Goal: Information Seeking & Learning: Learn about a topic

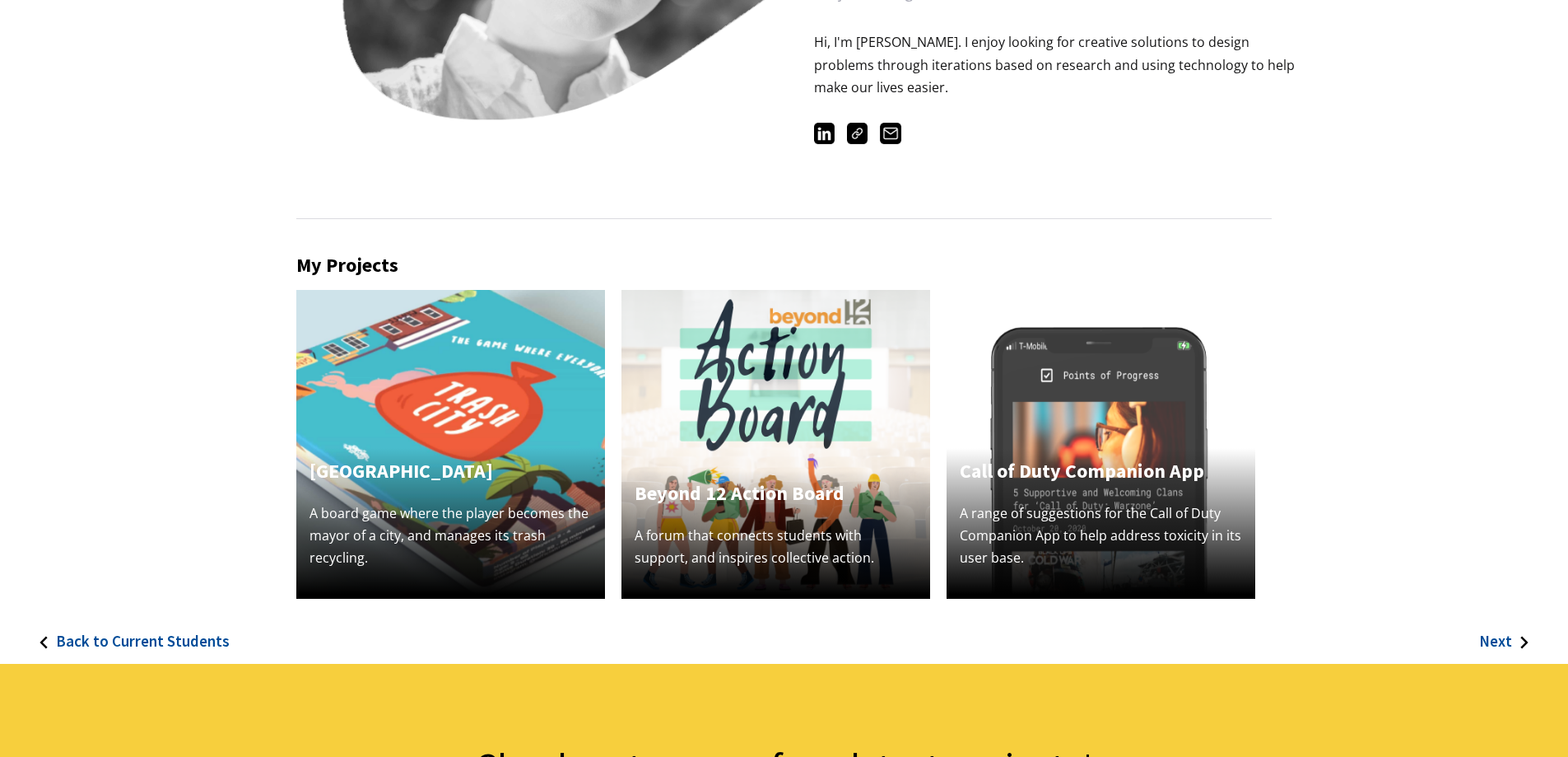
scroll to position [329, 0]
click at [408, 492] on div "Trash City A board game where the player becomes the mayor of a city, and manag…" at bounding box center [450, 524] width 309 height 152
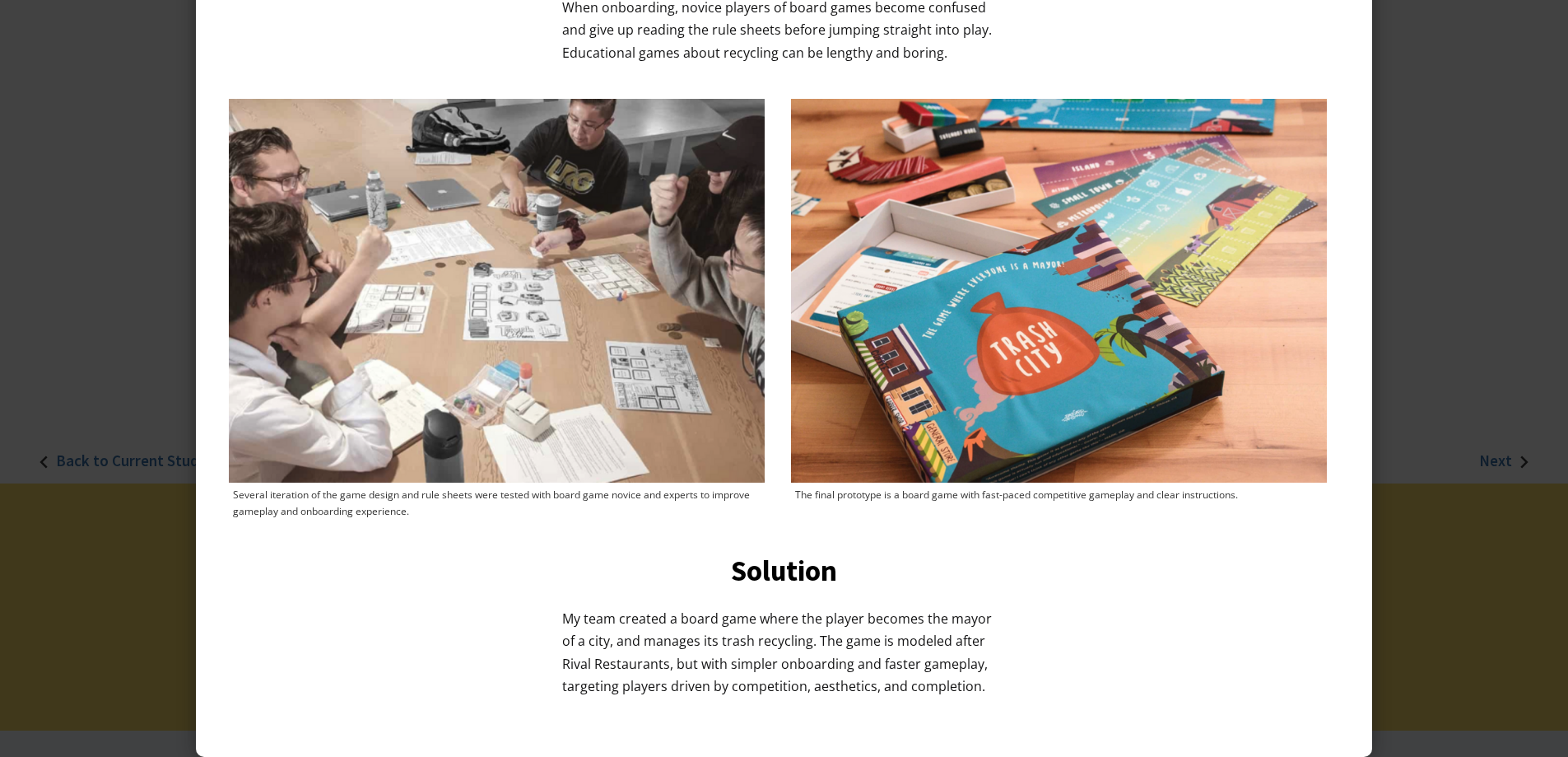
scroll to position [659, 0]
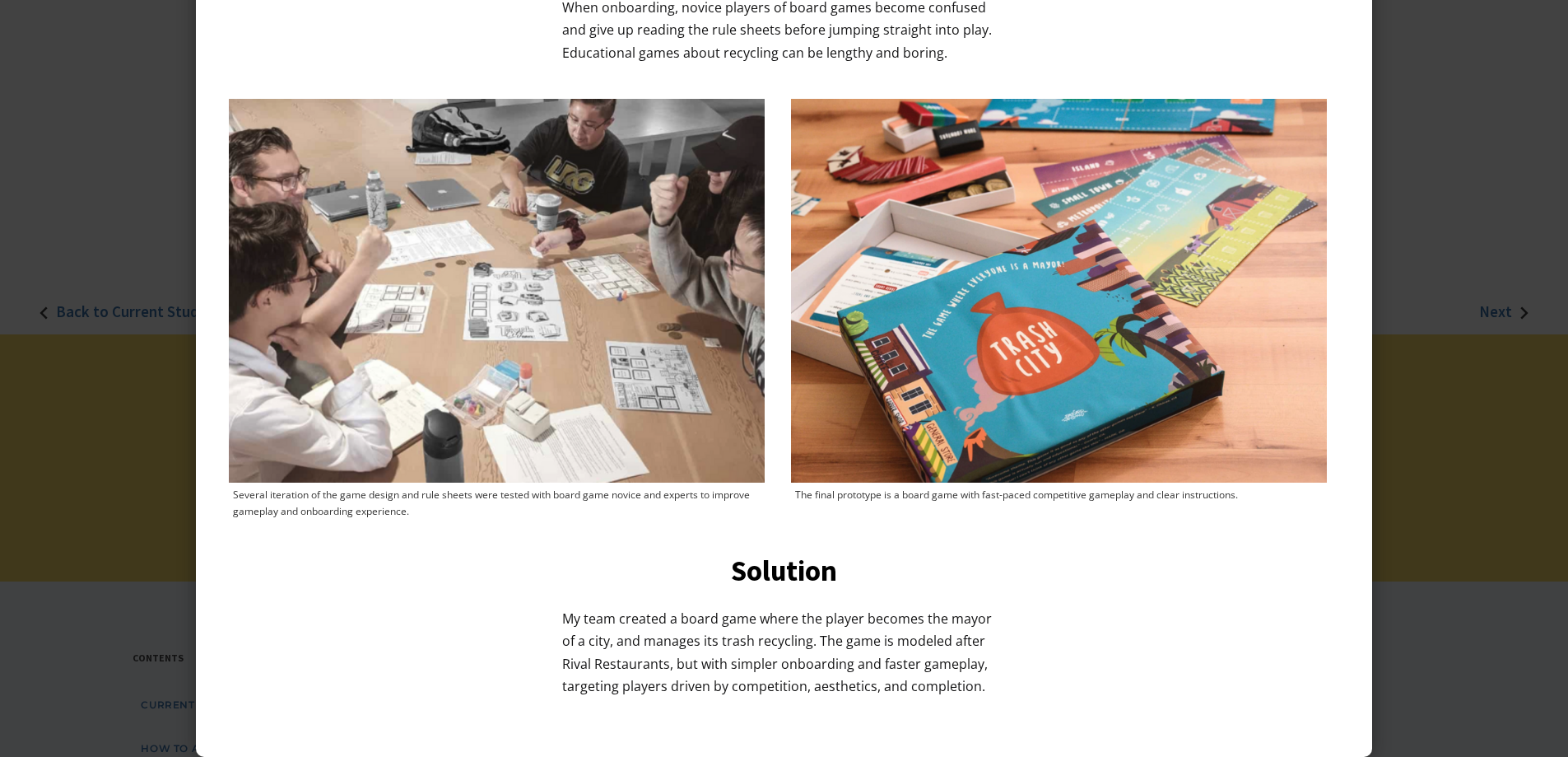
click at [158, 464] on div at bounding box center [784, 378] width 1568 height 757
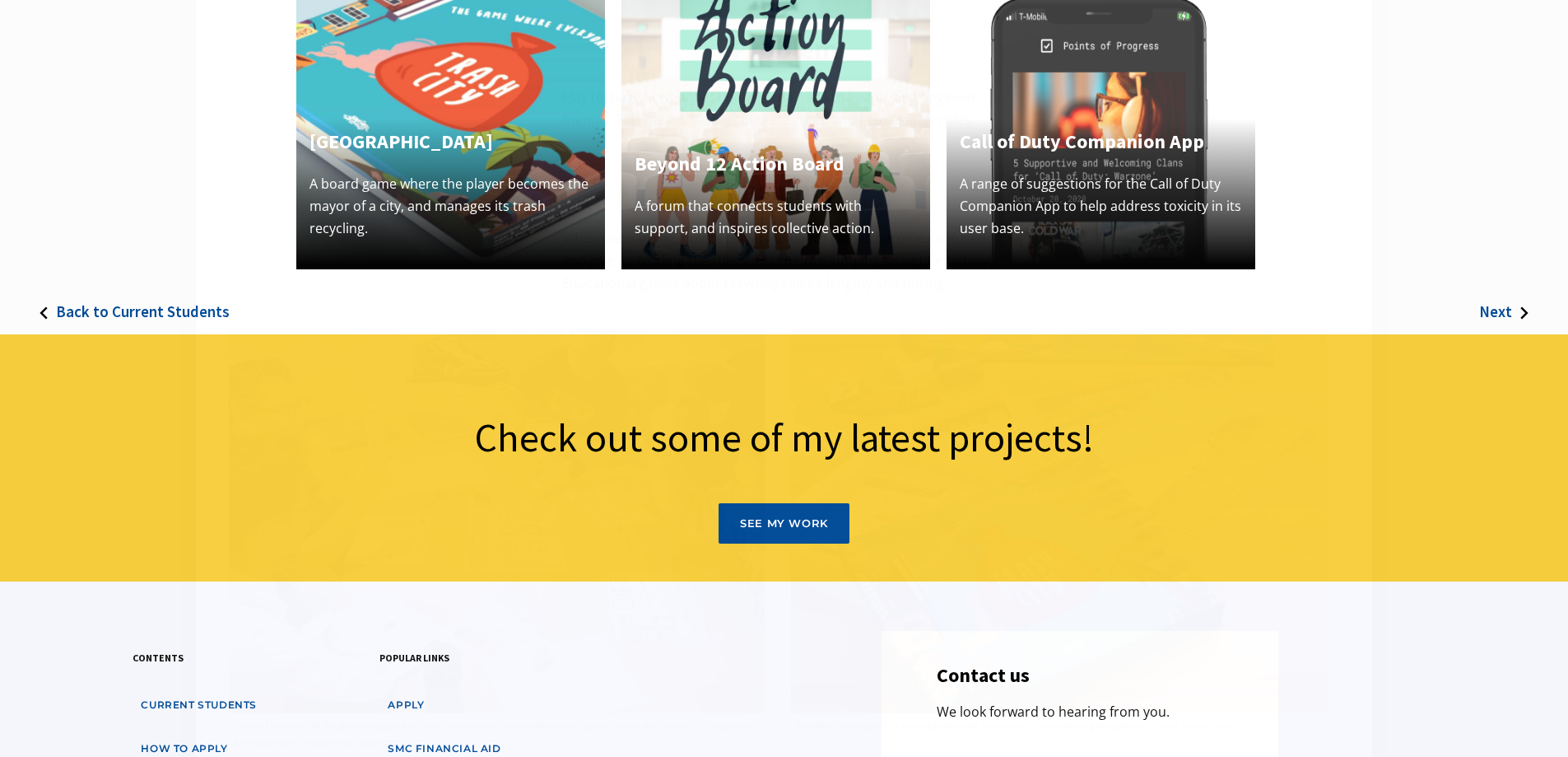
scroll to position [796, 0]
click at [818, 161] on h4 "Beyond 12 Action Board" at bounding box center [776, 164] width 282 height 30
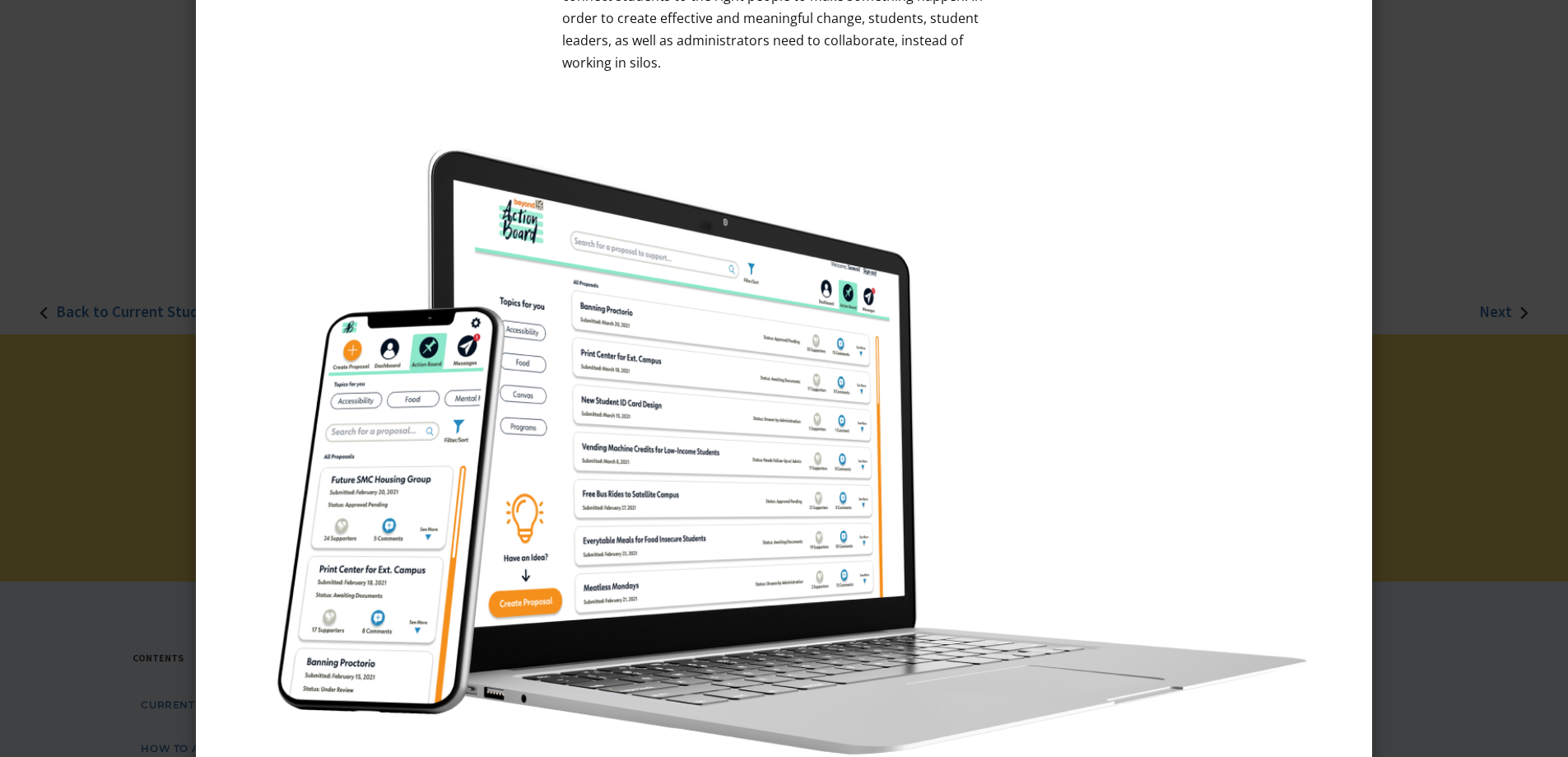
scroll to position [1565, 0]
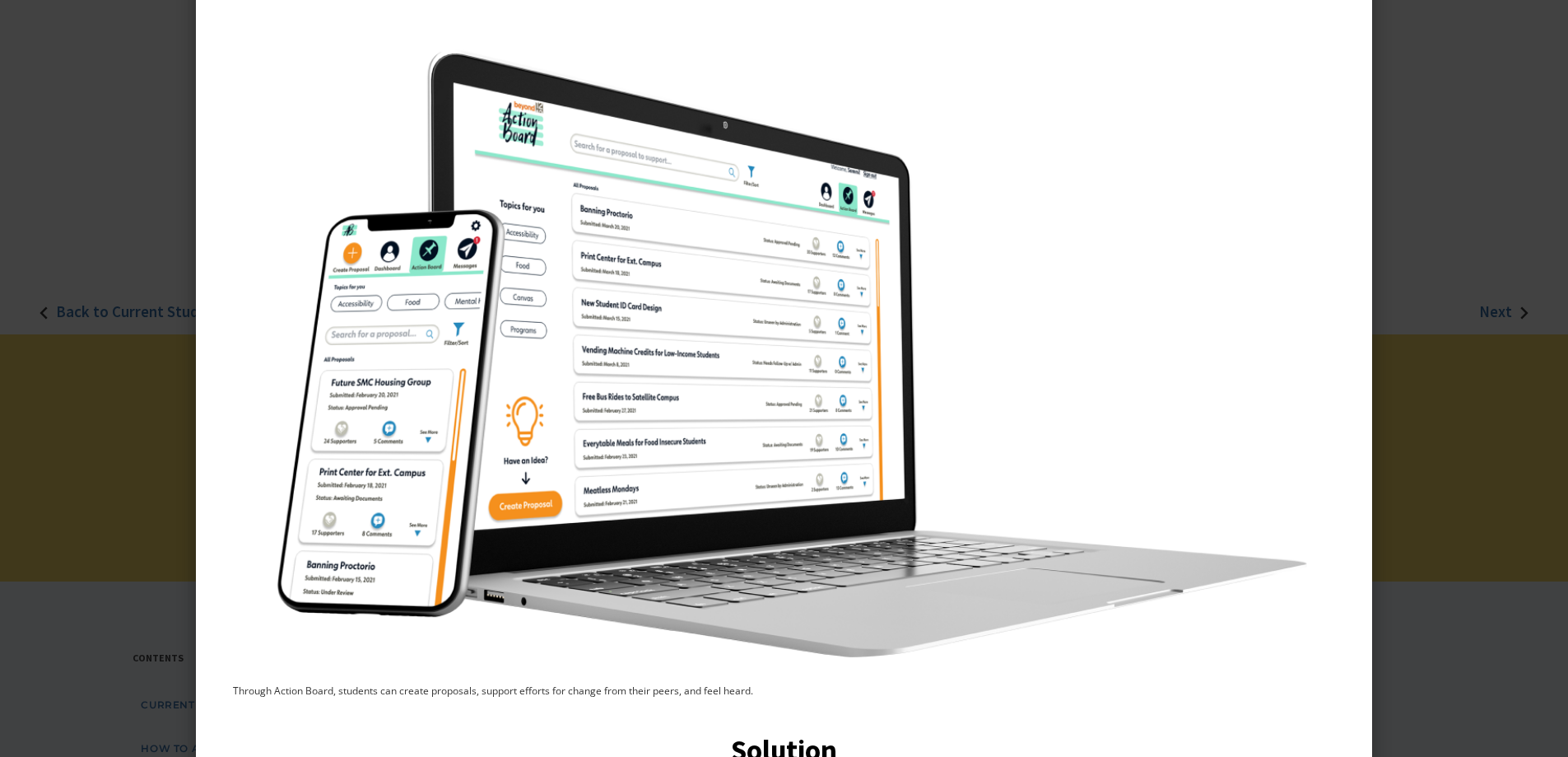
click at [91, 249] on div at bounding box center [784, 378] width 1568 height 757
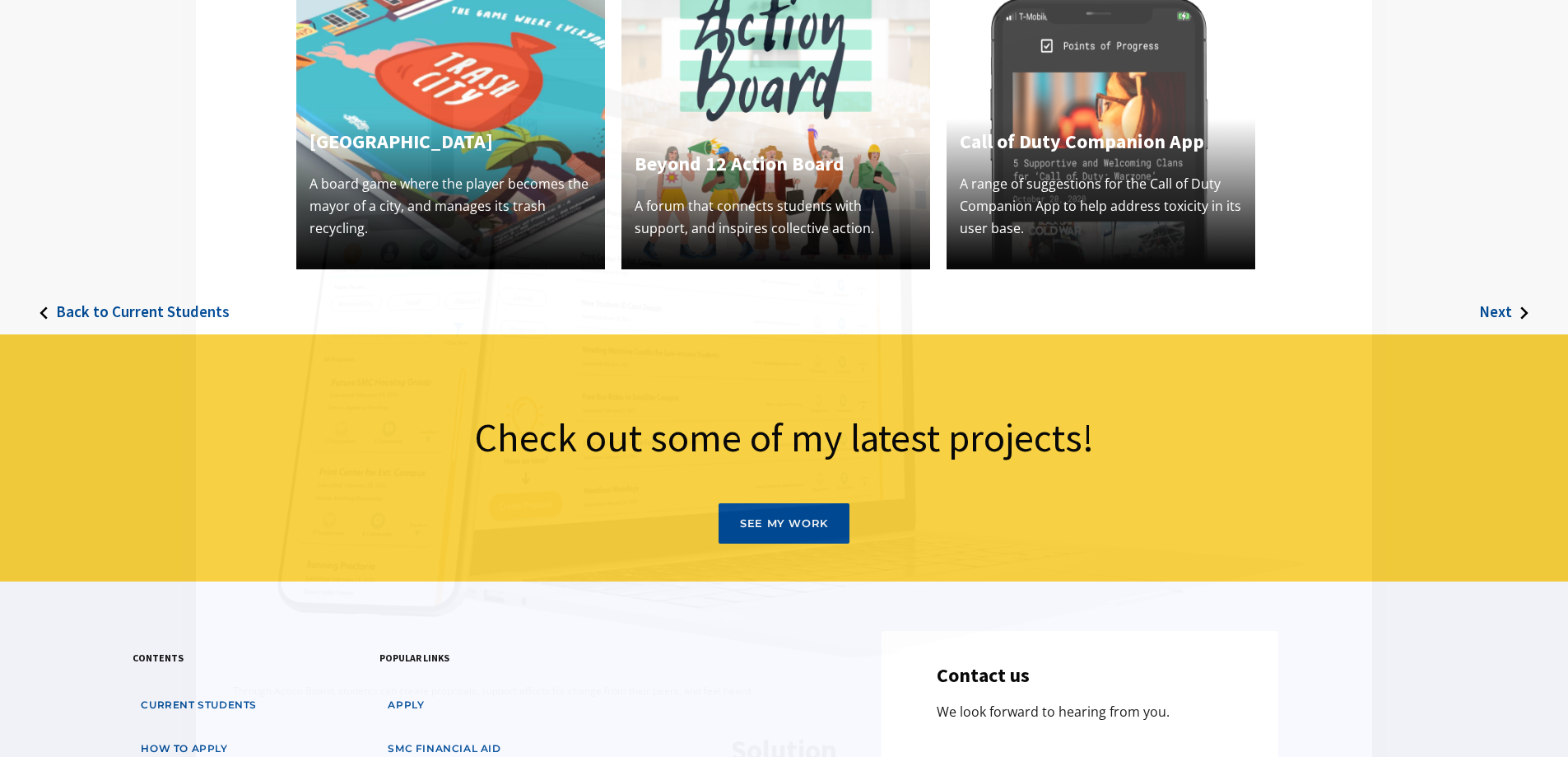
click at [1047, 217] on img at bounding box center [784, 379] width 1110 height 735
click at [1075, 78] on img at bounding box center [1100, 114] width 309 height 309
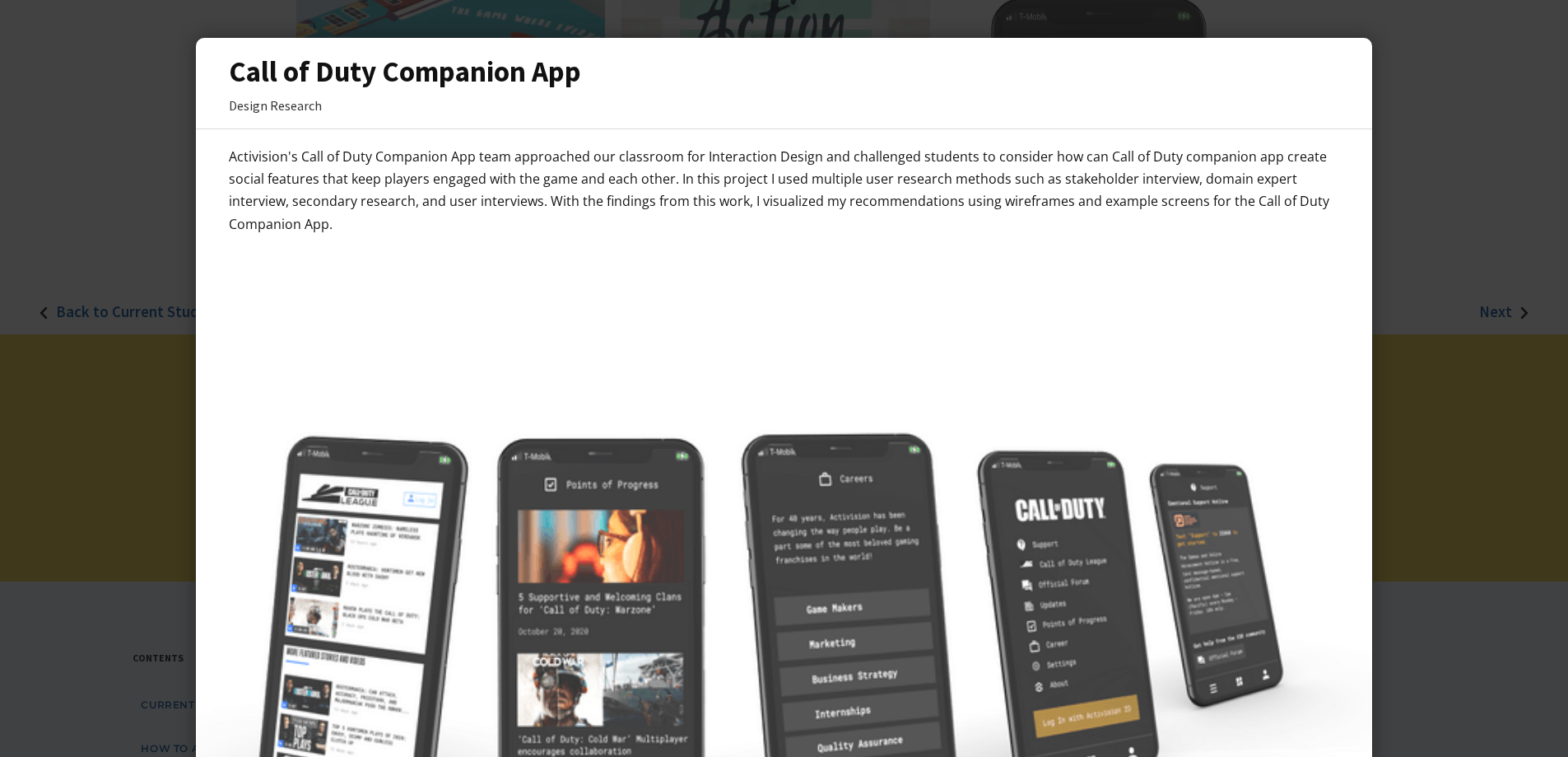
click at [118, 178] on div at bounding box center [784, 378] width 1568 height 757
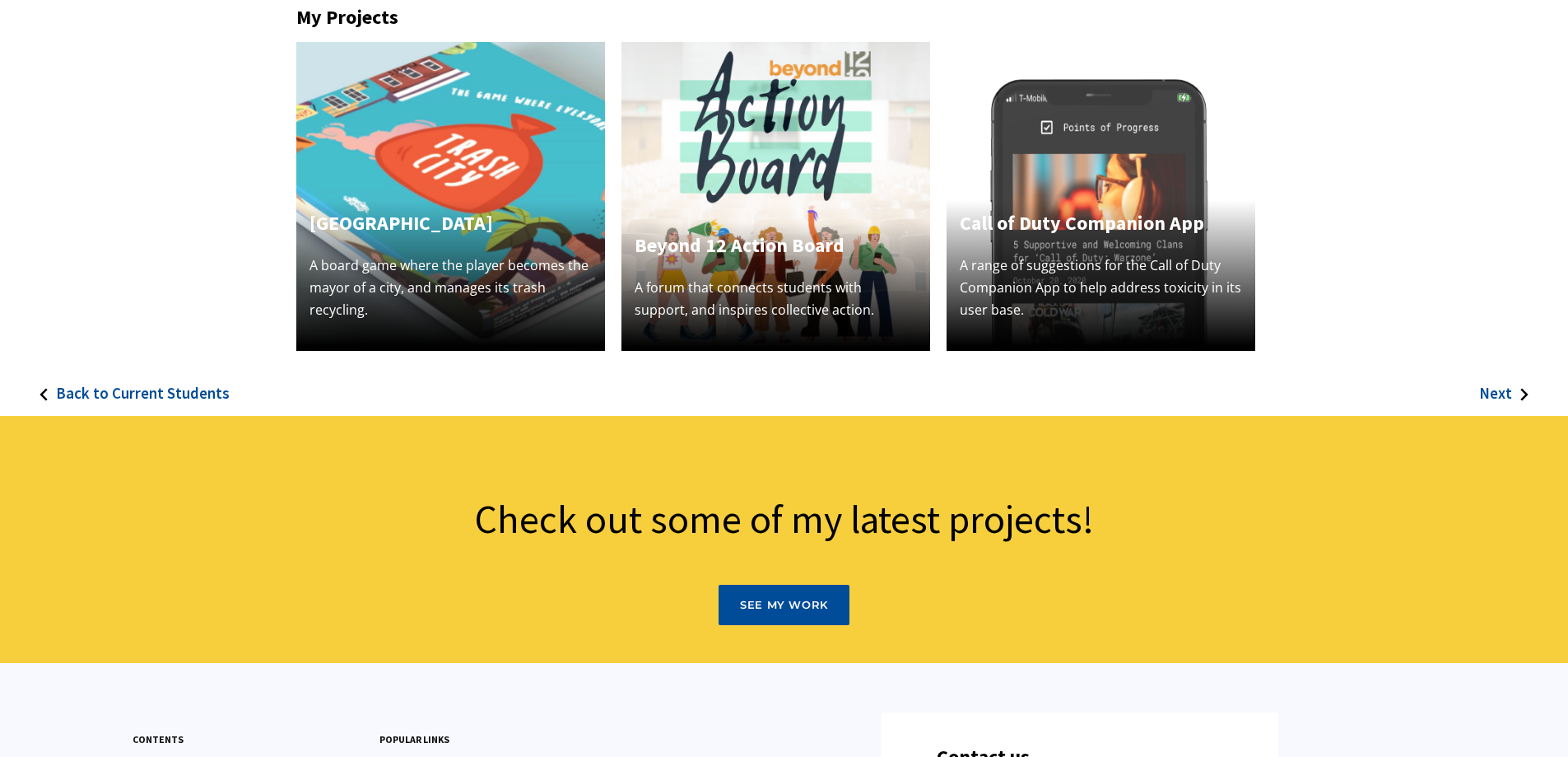
scroll to position [576, 0]
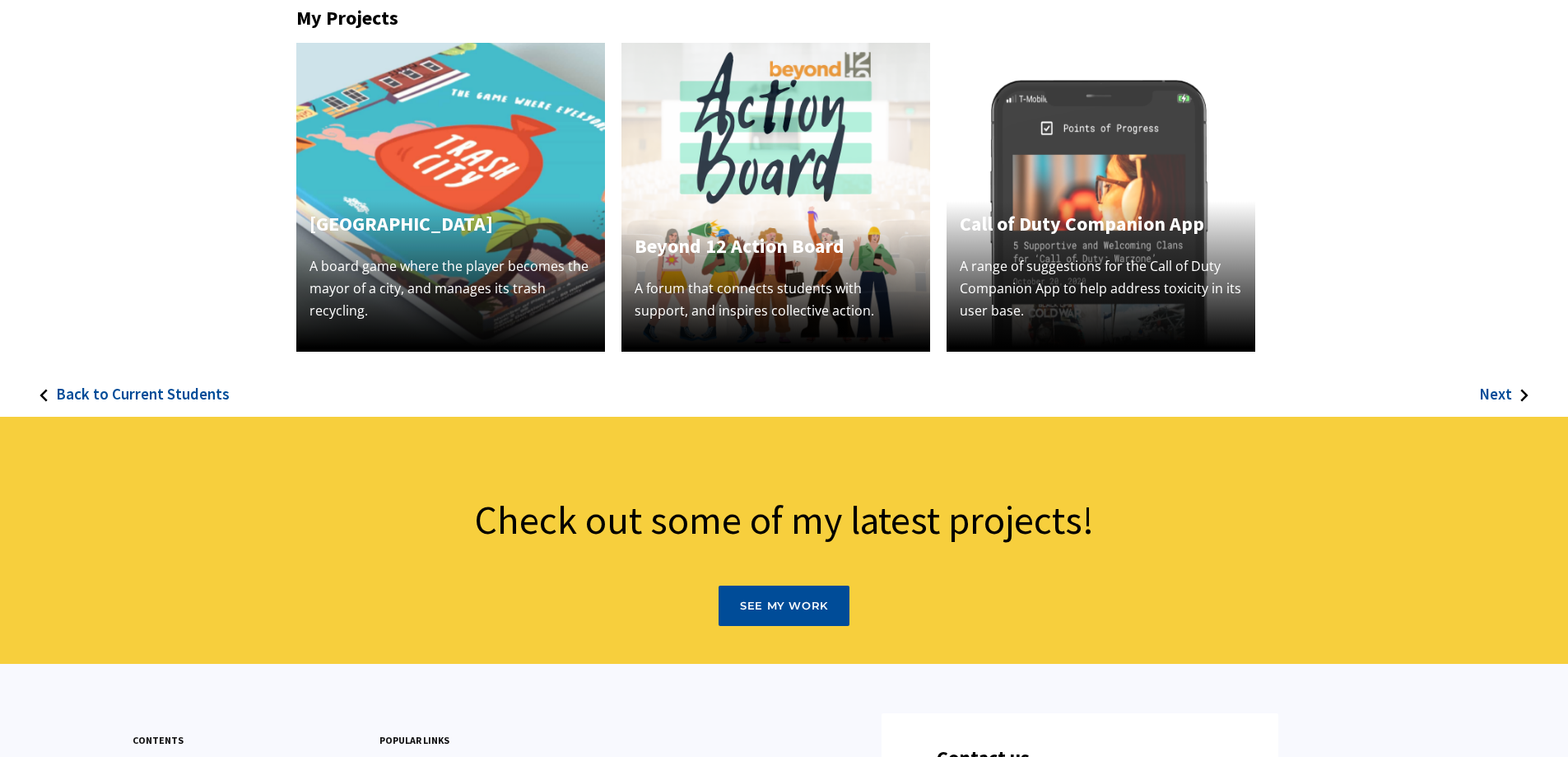
click at [1108, 153] on img at bounding box center [1100, 197] width 309 height 309
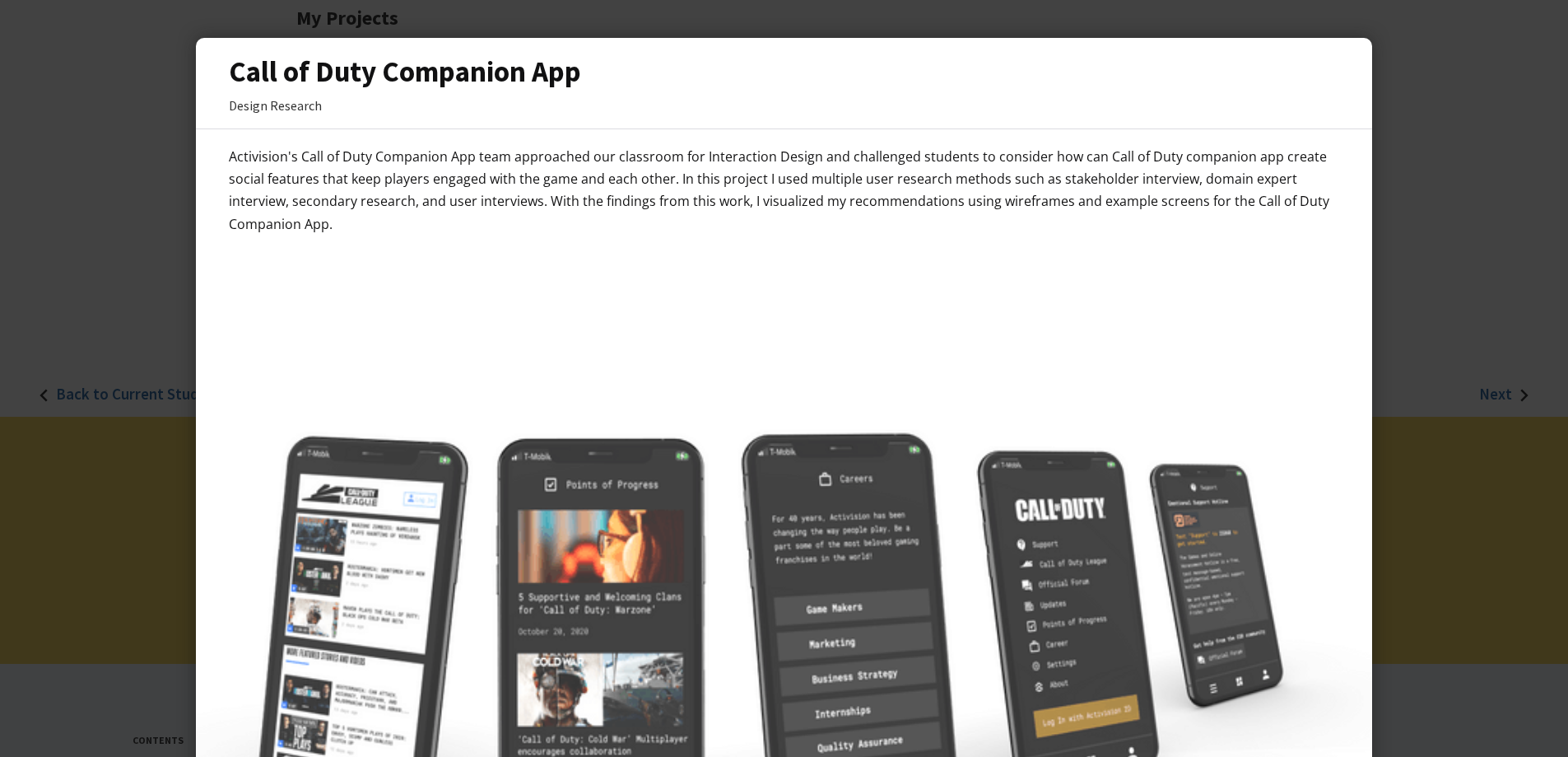
click at [60, 226] on div at bounding box center [784, 378] width 1568 height 757
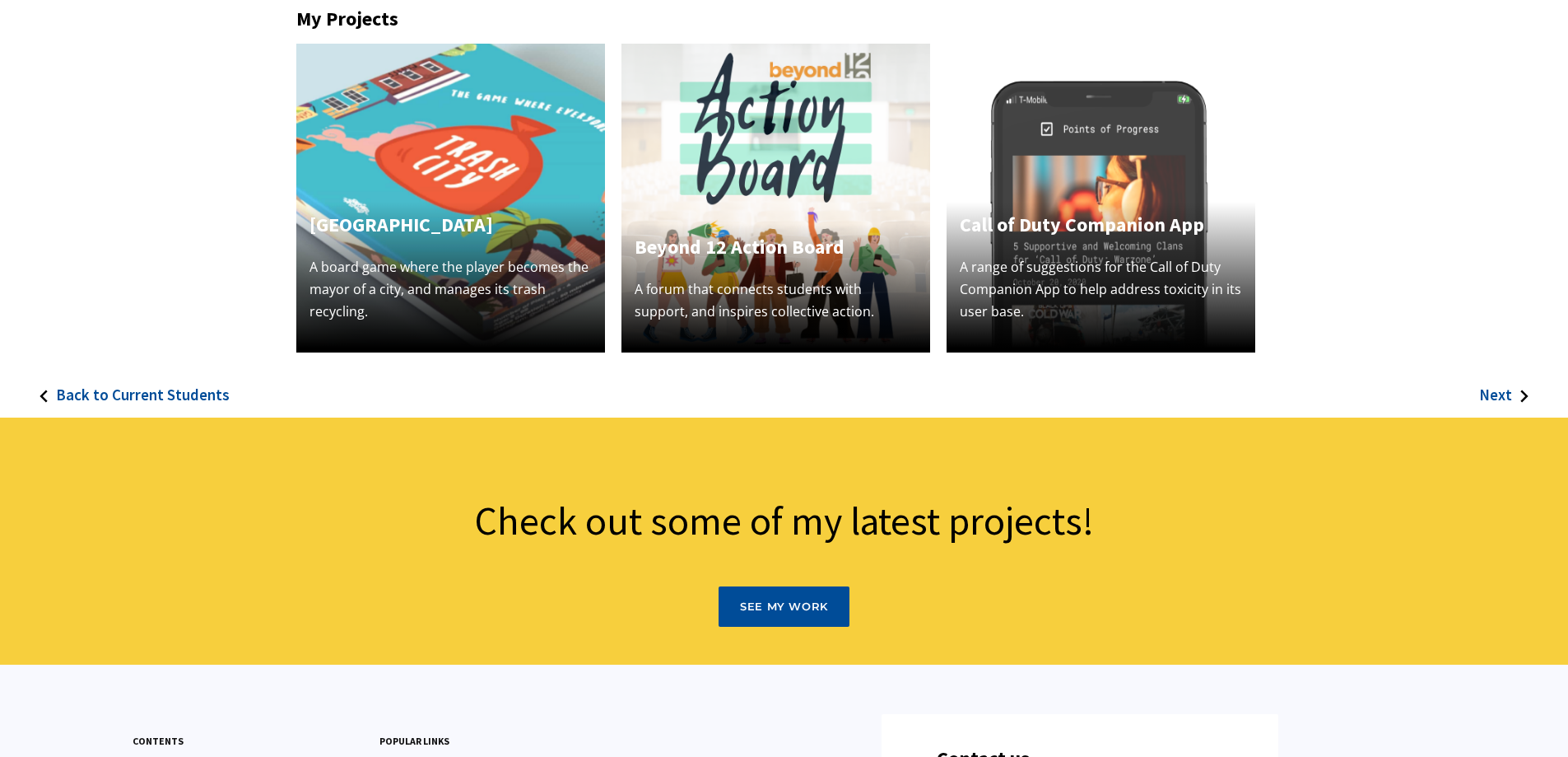
scroll to position [741, 0]
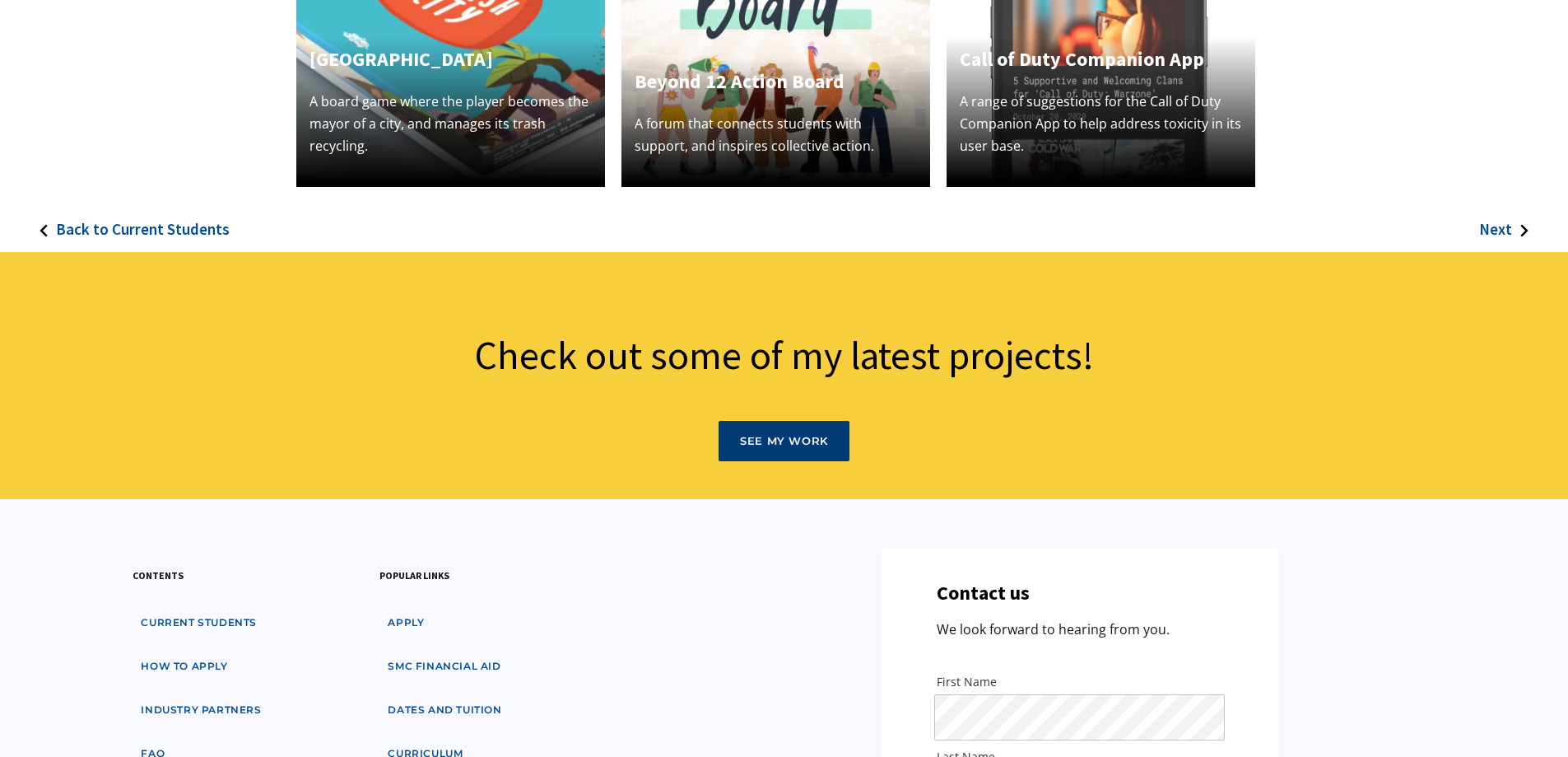
click at [811, 432] on link "See my Work" at bounding box center [784, 441] width 131 height 41
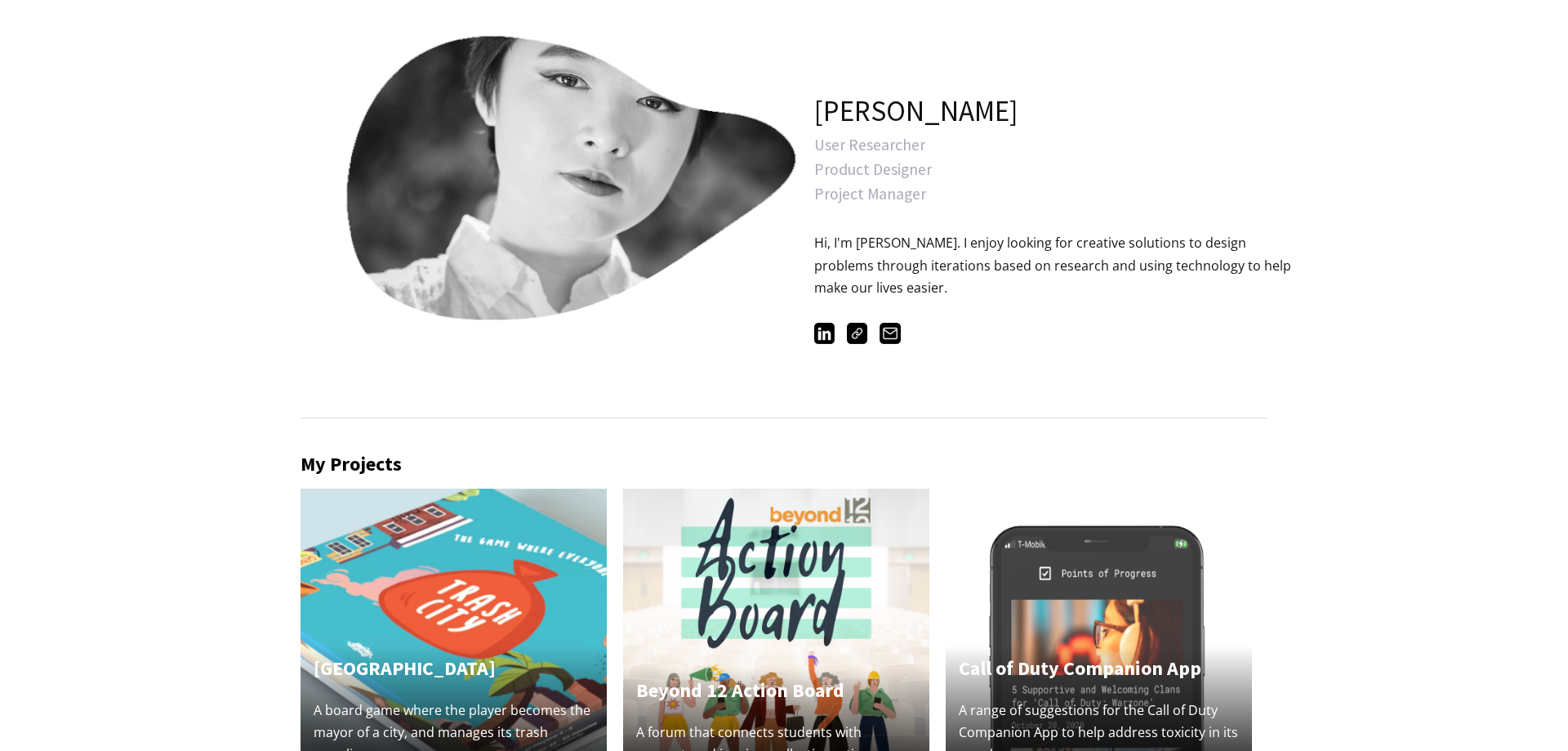
scroll to position [164, 0]
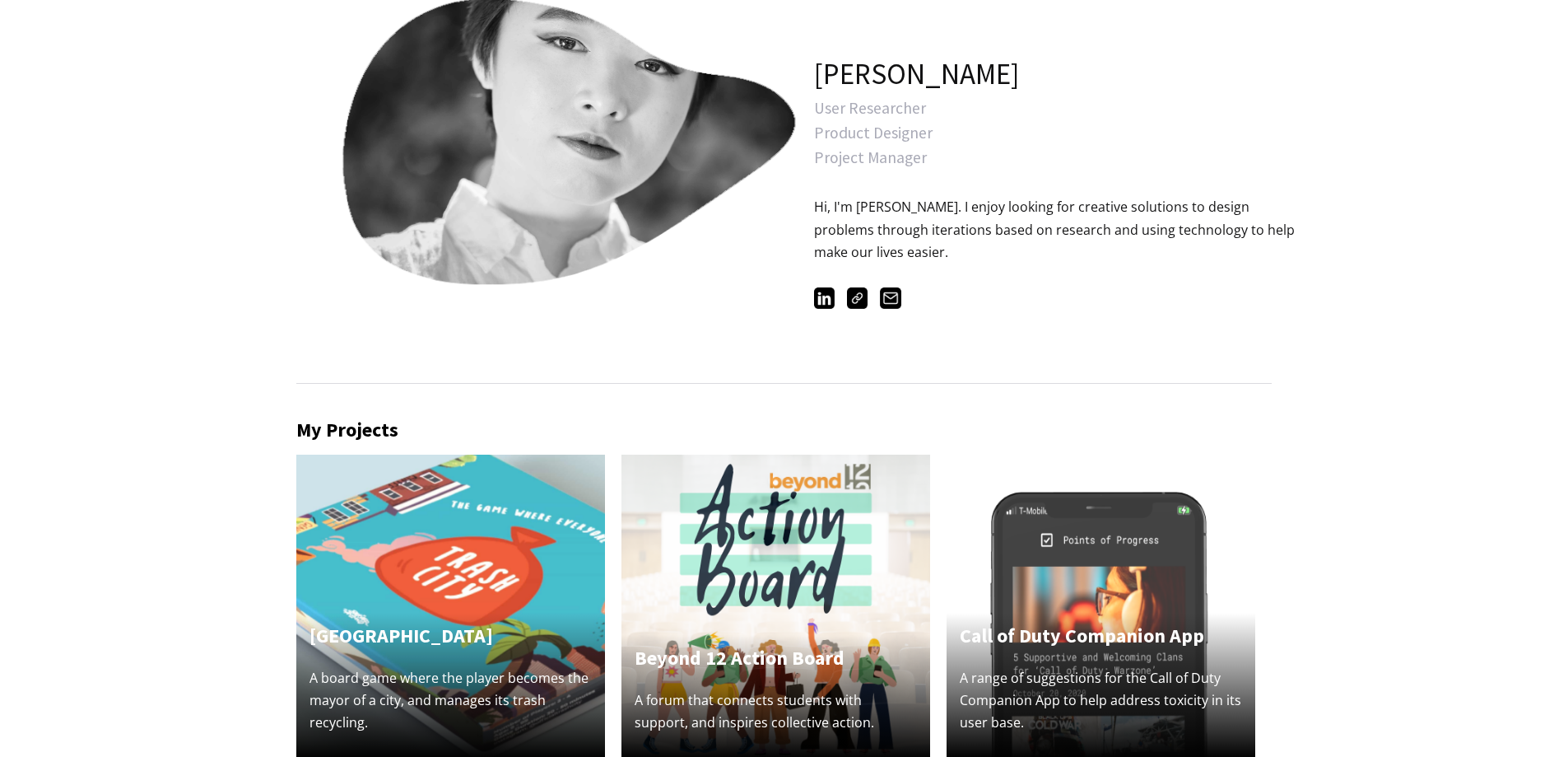
click at [483, 184] on link "open lightbox" at bounding box center [532, 140] width 412 height 412
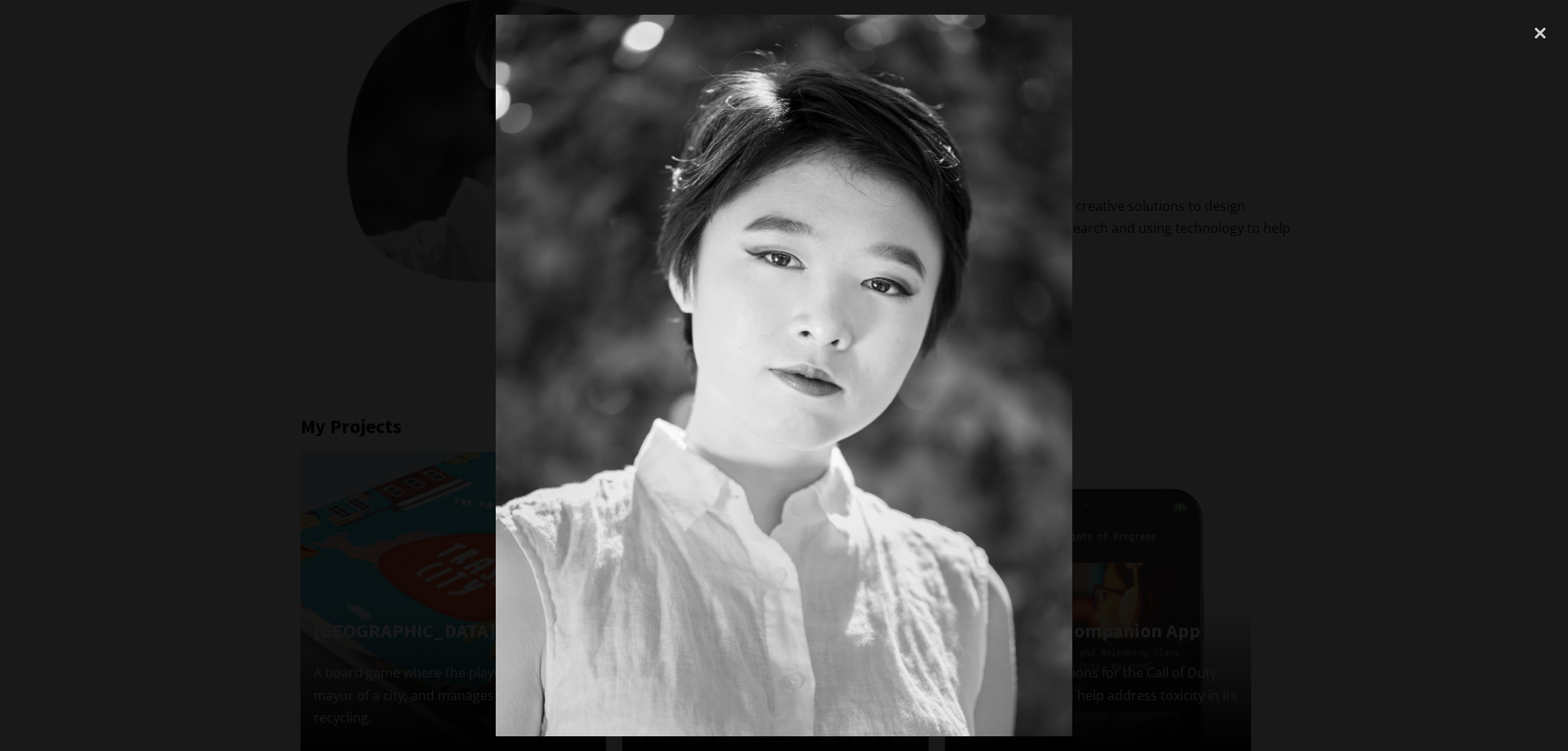
click at [206, 323] on div at bounding box center [784, 375] width 1568 height 720
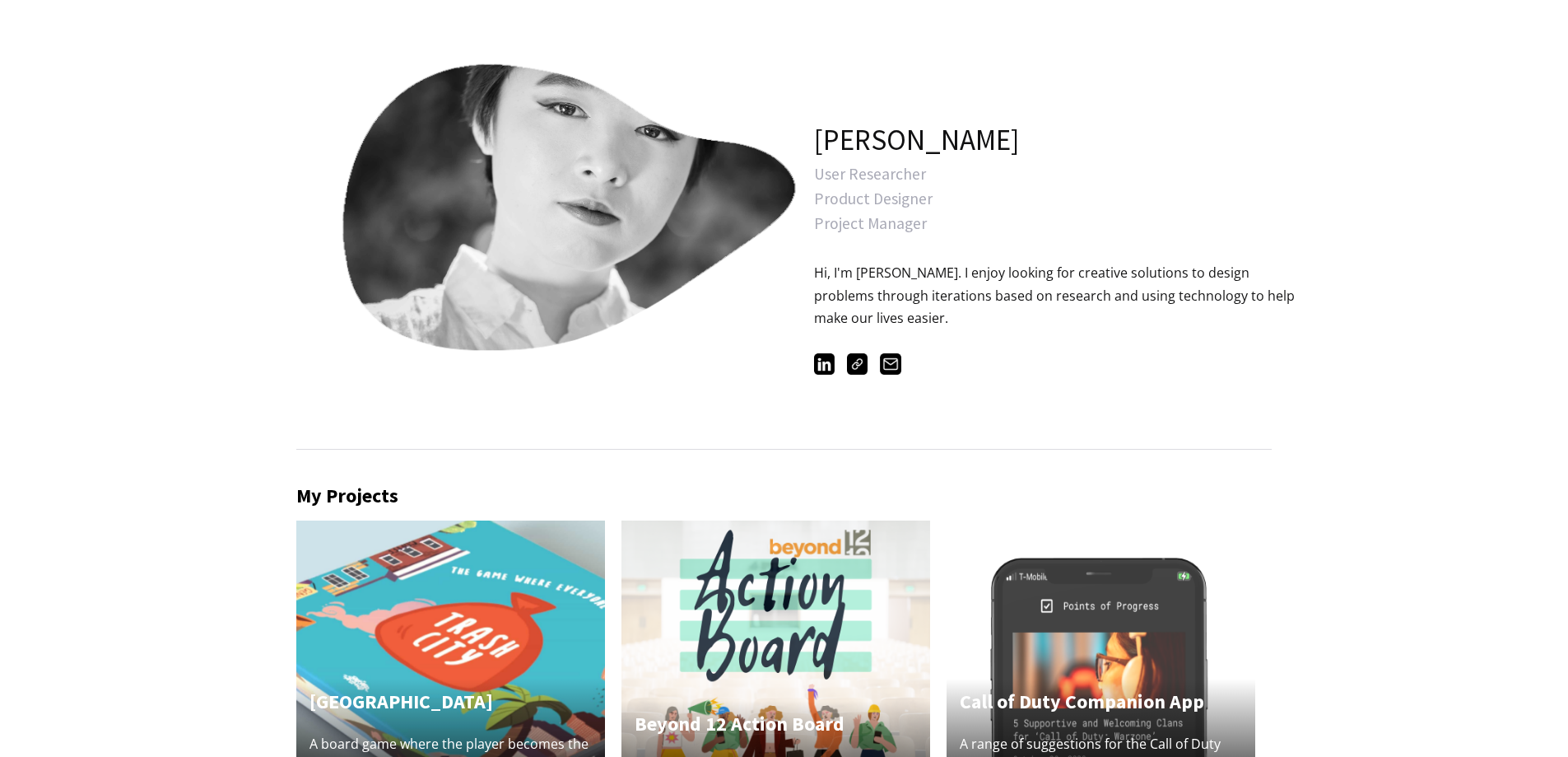
scroll to position [264, 0]
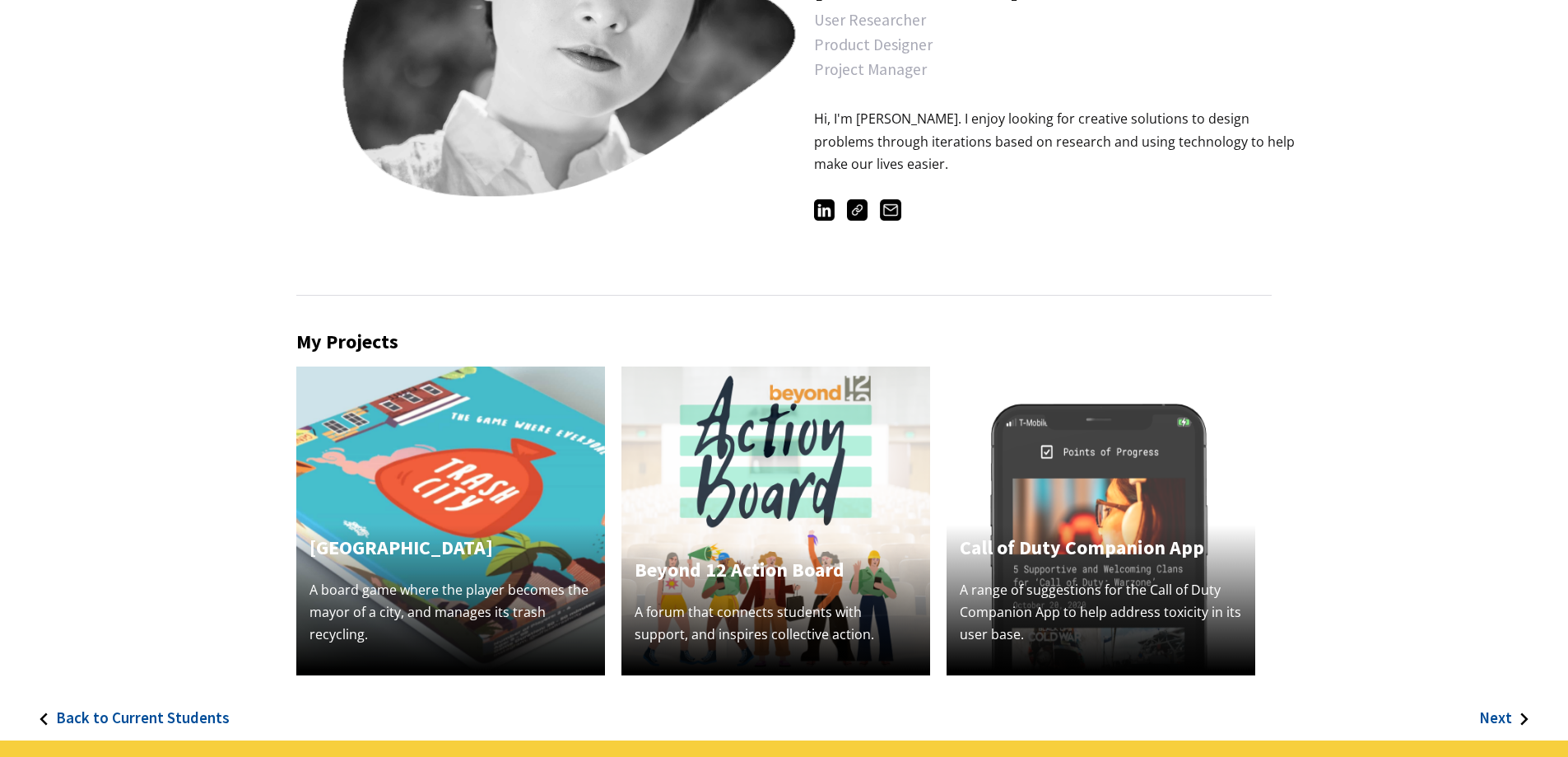
scroll to position [494, 0]
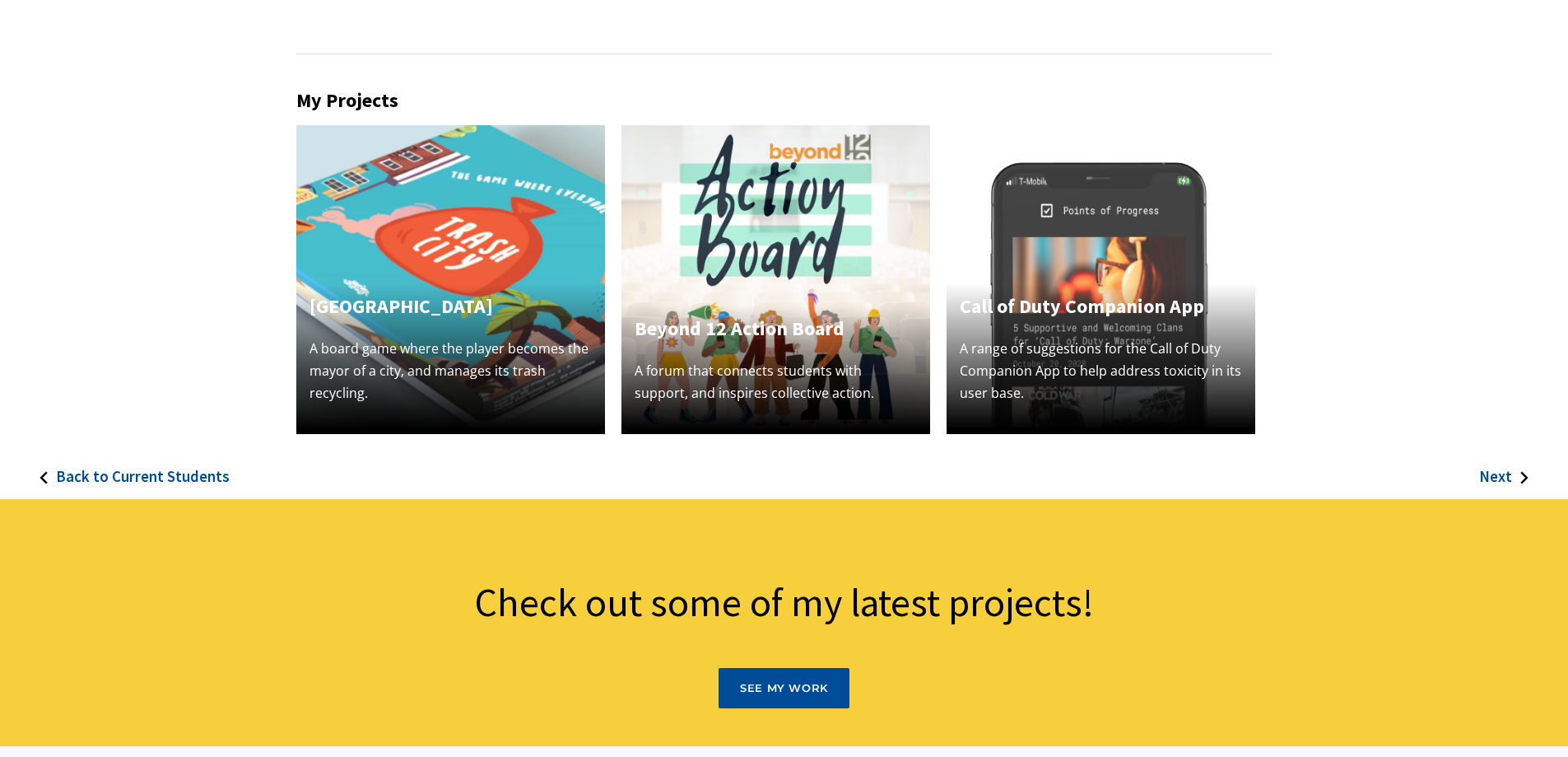
click at [447, 292] on h4 "[GEOGRAPHIC_DATA]" at bounding box center [451, 307] width 282 height 30
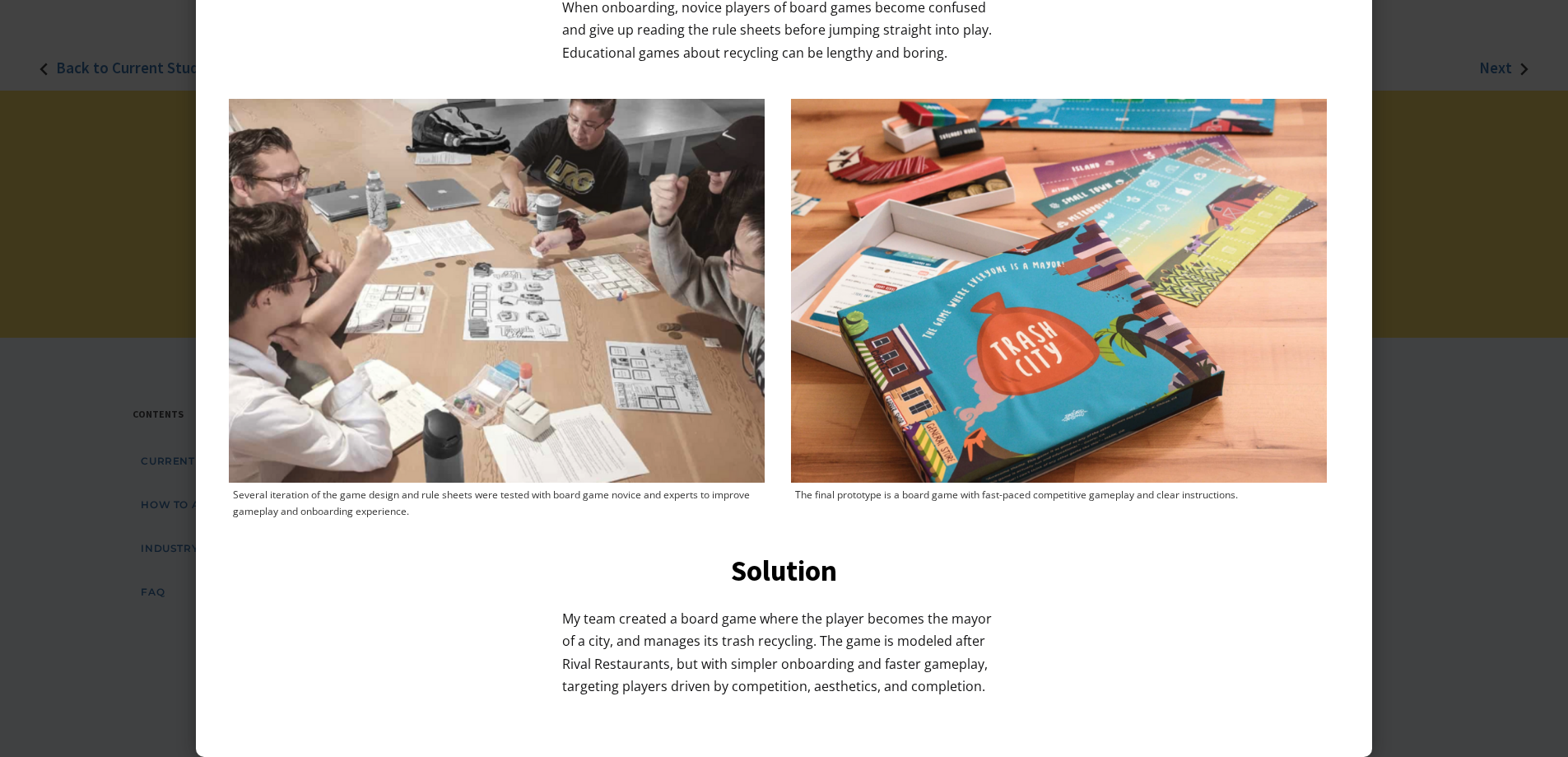
scroll to position [906, 0]
click at [99, 194] on div at bounding box center [784, 378] width 1568 height 757
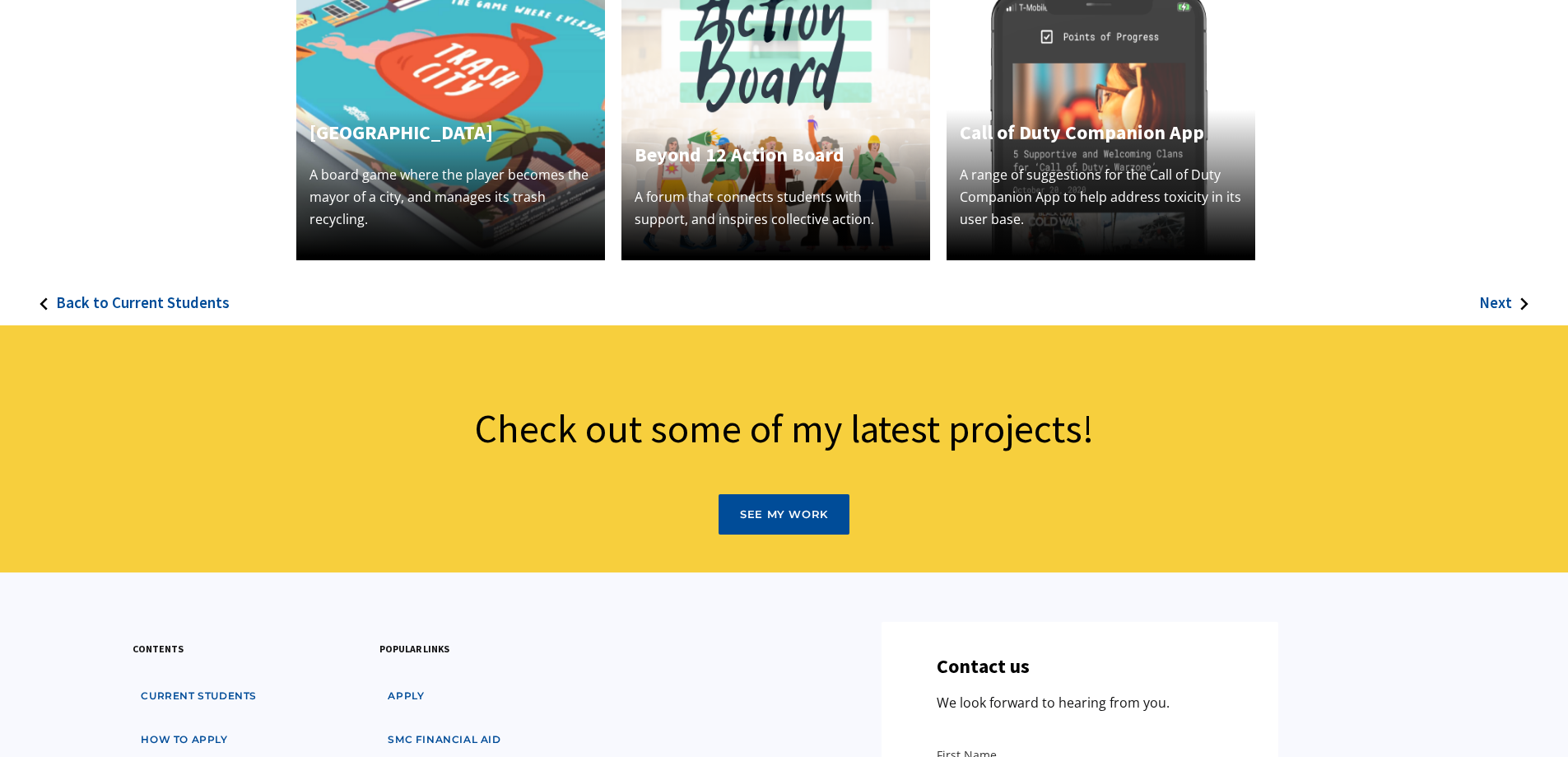
scroll to position [412, 0]
